Goal: Information Seeking & Learning: Find specific fact

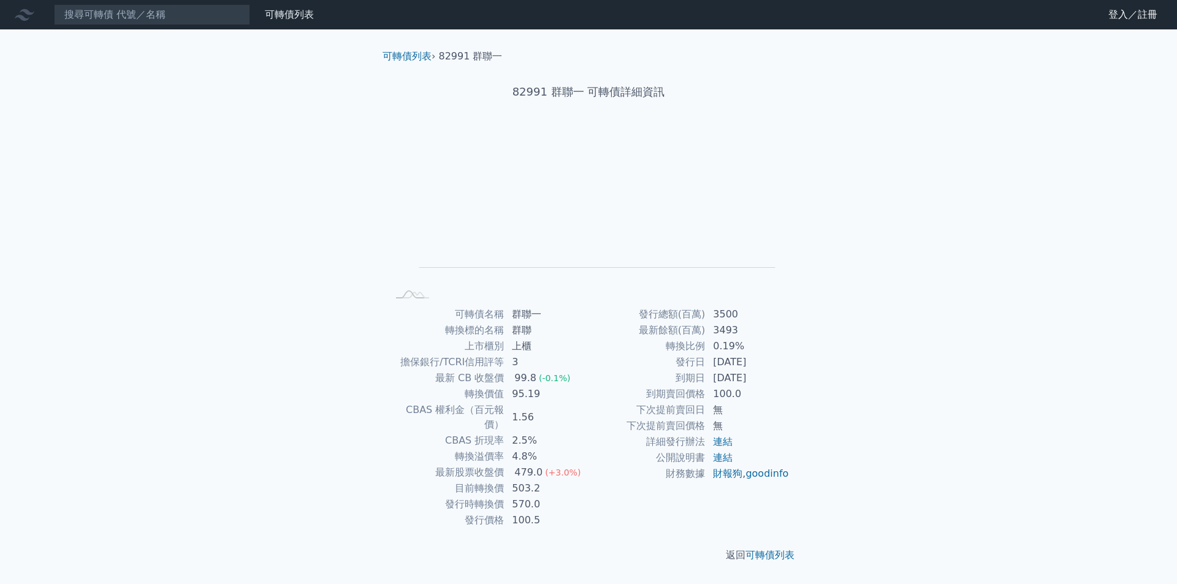
drag, startPoint x: 420, startPoint y: 373, endPoint x: 767, endPoint y: 380, distance: 346.9
click at [767, 380] on div "可轉債名稱 群聯一 轉換標的名稱 群聯 上市櫃別 上櫃 擔保銀行/TCRI信用評等 3 最新 CB 收盤價 99.8 (-0.1%) 轉換價值 95.19 C…" at bounding box center [588, 417] width 431 height 222
click at [767, 380] on td "[DATE]" at bounding box center [747, 378] width 84 height 16
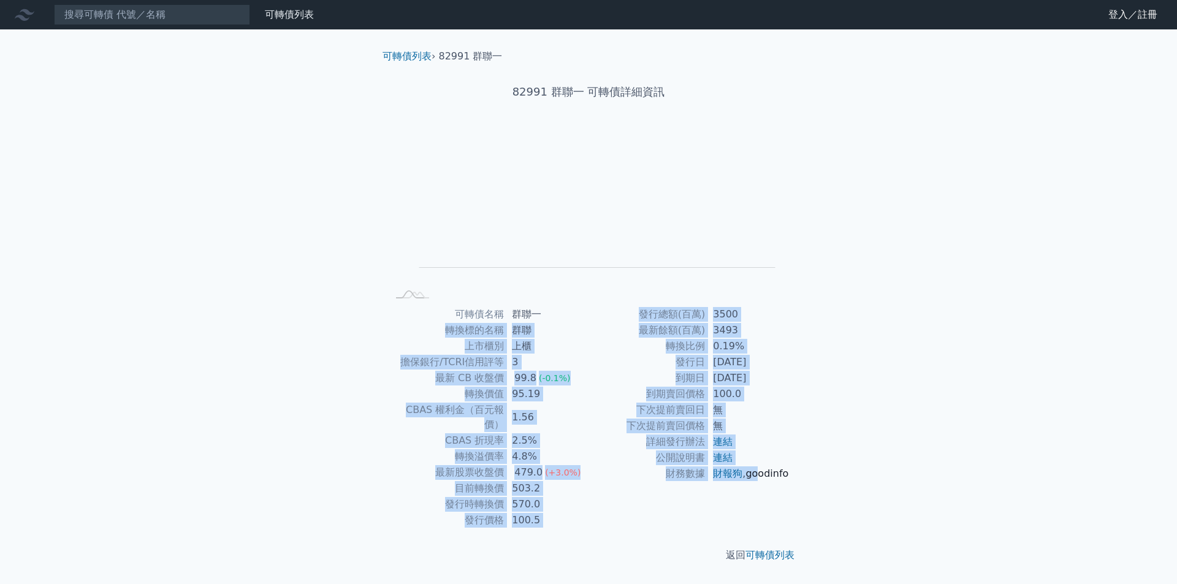
drag, startPoint x: 416, startPoint y: 324, endPoint x: 728, endPoint y: 494, distance: 356.0
click at [728, 494] on div "可轉債名稱 群聯一 轉換標的名稱 群聯 上市櫃別 上櫃 擔保銀行/TCRI信用評等 3 最新 CB 收盤價 99.8 (-0.1%) 轉換價值 95.19 C…" at bounding box center [588, 417] width 431 height 222
click at [745, 479] on link "goodinfo" at bounding box center [766, 474] width 43 height 12
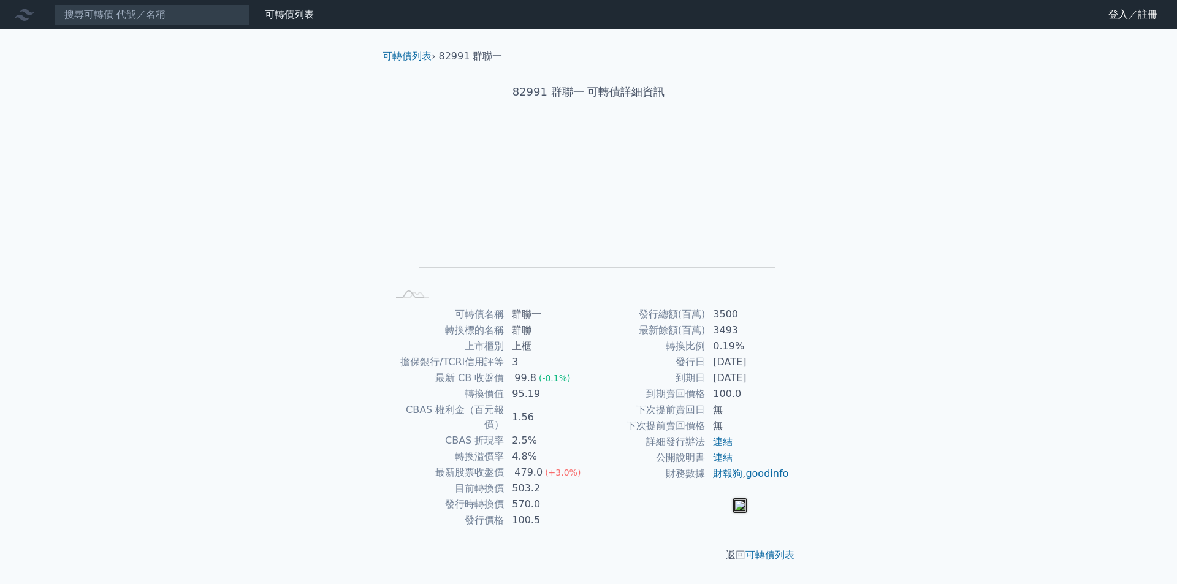
click at [916, 417] on div "可轉債列表 財務數據 可轉債列表 財務數據 登入／註冊 登入／註冊 可轉債列表 › 82991 群聯一 82991 群聯一 可轉債詳細資訊 Zoom Out …" at bounding box center [588, 292] width 1177 height 584
